Goal: Task Accomplishment & Management: Use online tool/utility

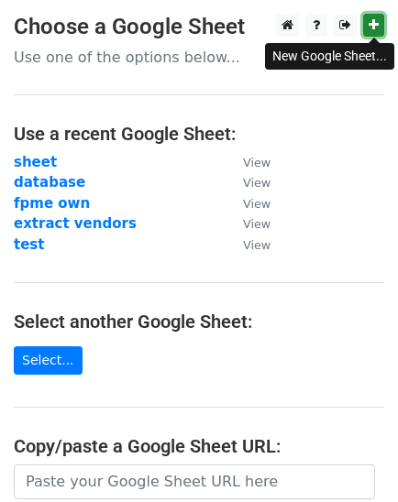
click at [379, 27] on link at bounding box center [373, 25] width 21 height 23
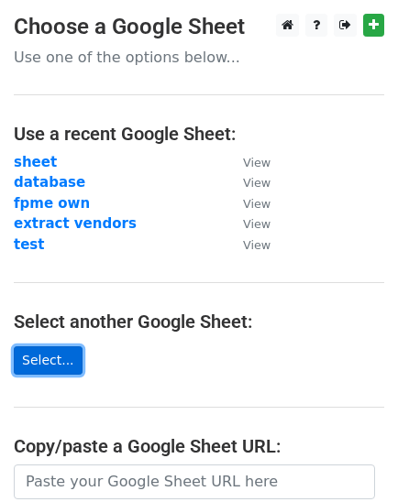
click at [55, 351] on link "Select..." at bounding box center [48, 360] width 69 height 28
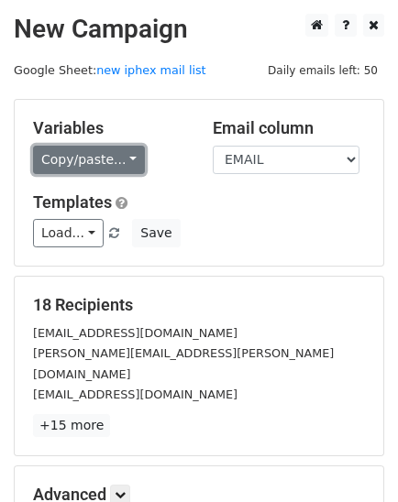
click at [82, 160] on link "Copy/paste..." at bounding box center [89, 160] width 112 height 28
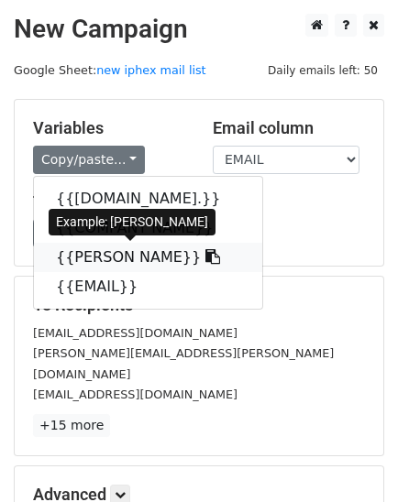
click at [97, 255] on link "{{PERSON NAME}}" at bounding box center [148, 257] width 228 height 29
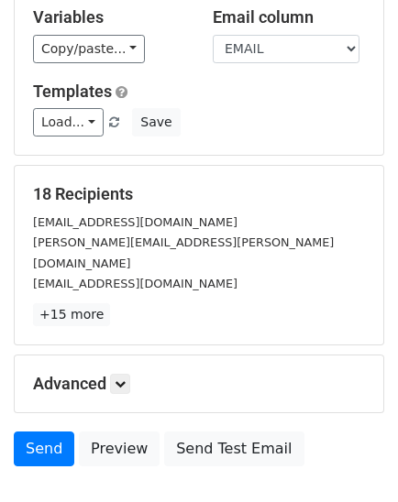
scroll to position [206, 0]
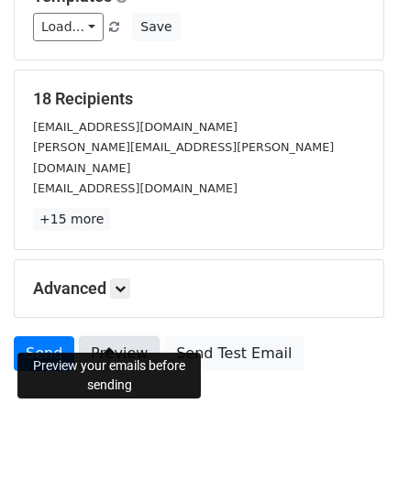
click at [123, 336] on link "Preview" at bounding box center [119, 353] width 81 height 35
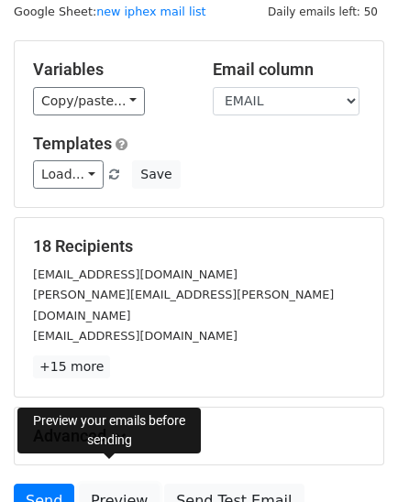
scroll to position [0, 0]
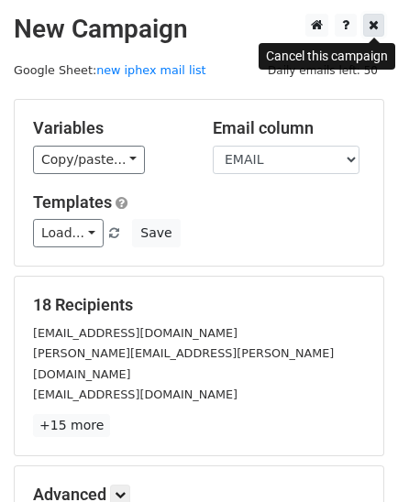
click at [368, 19] on icon at bounding box center [373, 24] width 10 height 13
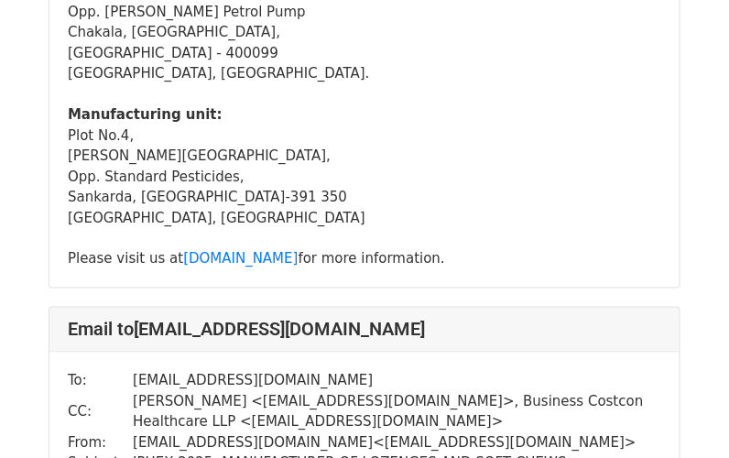
scroll to position [20893, 0]
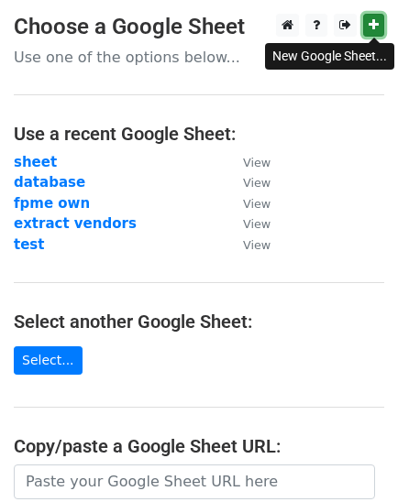
click at [376, 23] on icon at bounding box center [373, 24] width 10 height 13
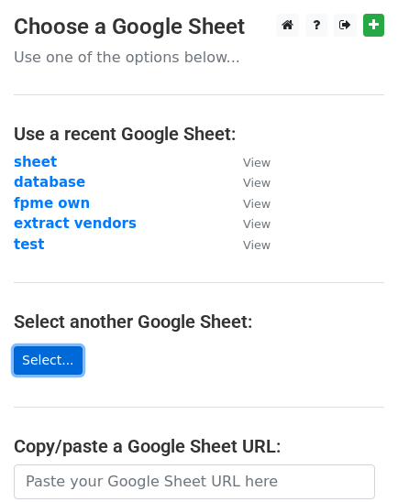
click at [27, 361] on link "Select..." at bounding box center [48, 360] width 69 height 28
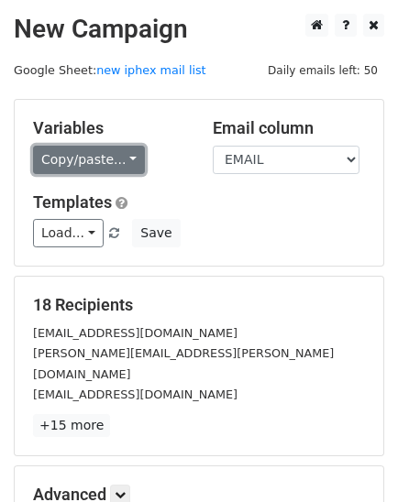
click at [114, 155] on link "Copy/paste..." at bounding box center [89, 160] width 112 height 28
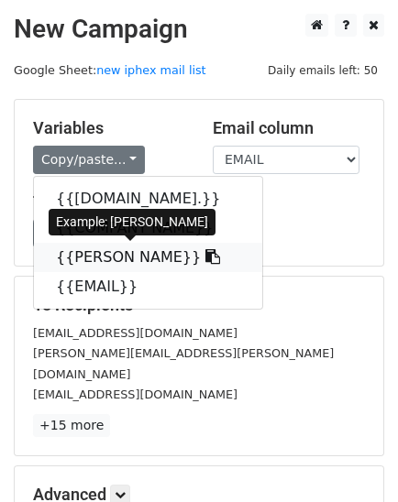
click at [104, 246] on link "{{PERSON NAME}}" at bounding box center [148, 257] width 228 height 29
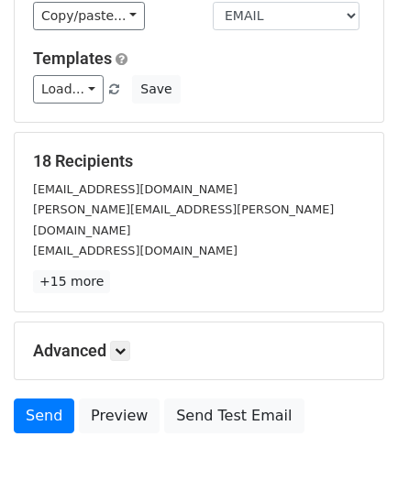
scroll to position [163, 0]
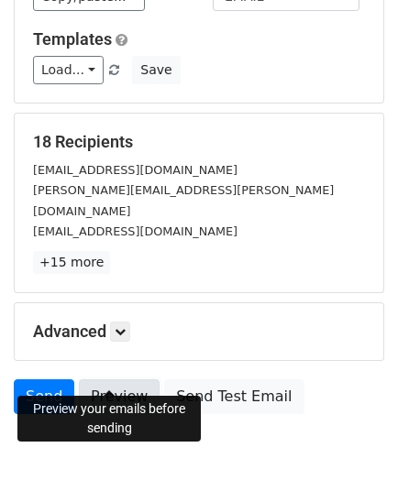
click at [111, 379] on link "Preview" at bounding box center [119, 396] width 81 height 35
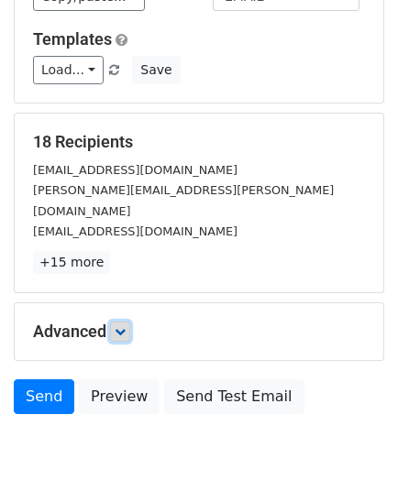
click at [121, 326] on icon at bounding box center [119, 331] width 11 height 11
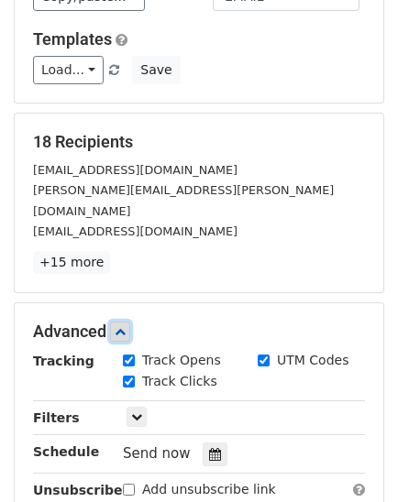
scroll to position [383, 0]
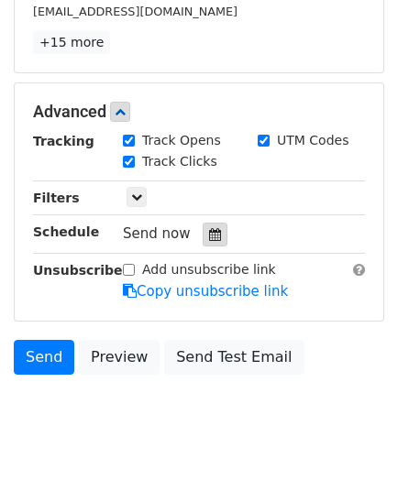
click at [209, 228] on icon at bounding box center [215, 234] width 12 height 13
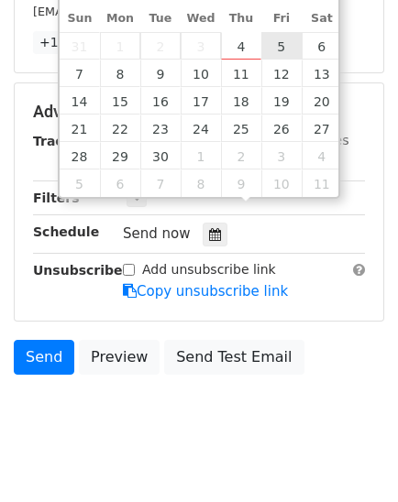
type input "[DATE] 12:00"
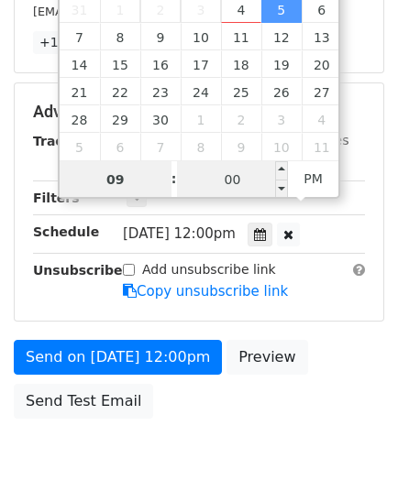
type input "09"
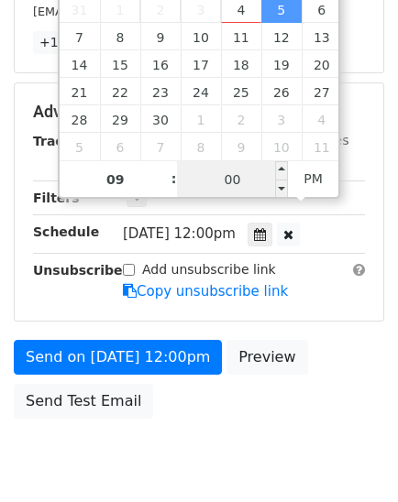
click at [250, 184] on input "00" at bounding box center [233, 179] width 112 height 37
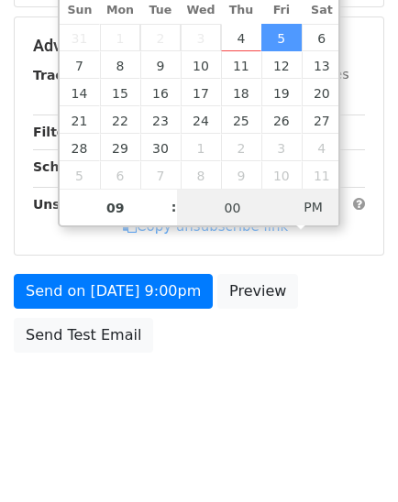
type input "[DATE] 09:00"
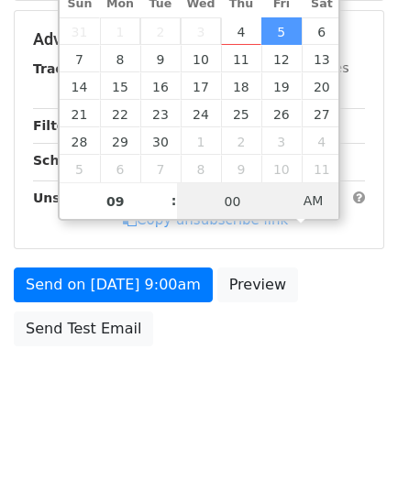
click at [322, 205] on body "New Campaign Daily emails left: 50 Google Sheet: new iphex mail list Variables …" at bounding box center [199, 41] width 398 height 776
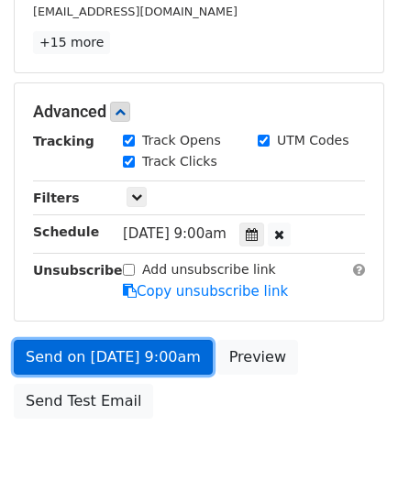
click at [111, 340] on link "Send on [DATE] 9:00am" at bounding box center [113, 357] width 199 height 35
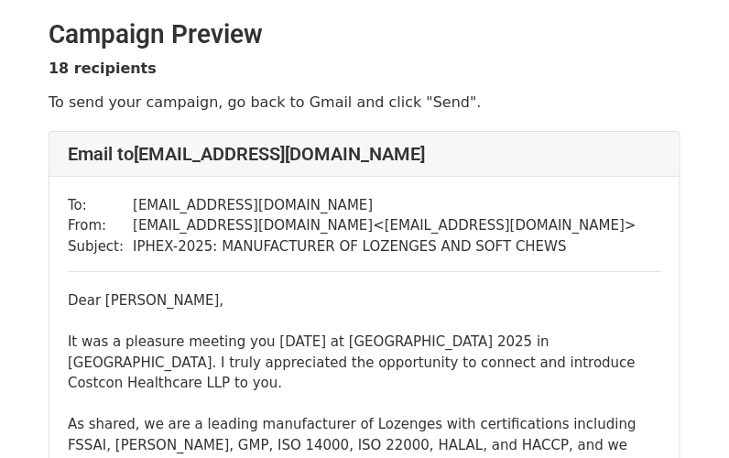
click at [510, 228] on td "marketing@costcon.in < marketing@costcon.in >" at bounding box center [385, 225] width 504 height 21
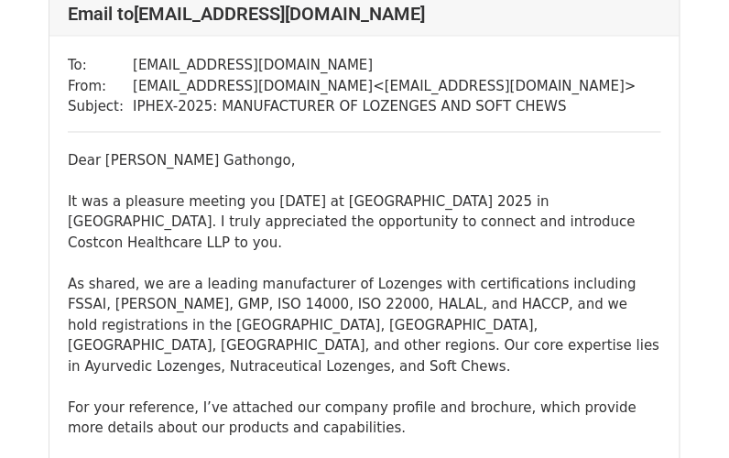
scroll to position [13300, 0]
